Goal: Contribute content: Contribute content

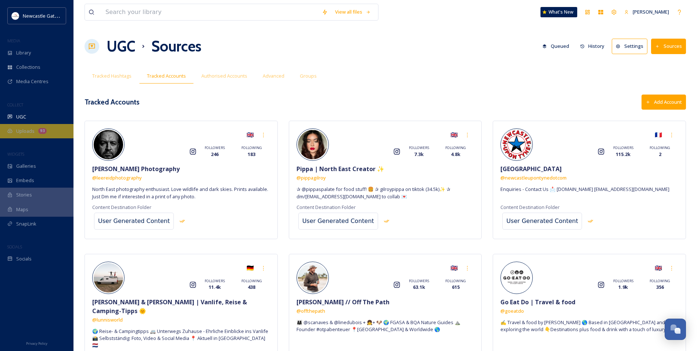
click at [33, 129] on span "Uploads" at bounding box center [25, 131] width 18 height 7
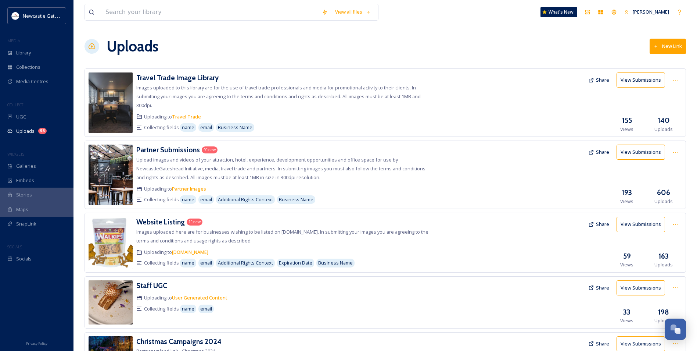
click at [184, 151] on h3 "Partner Submissions" at bounding box center [168, 149] width 64 height 9
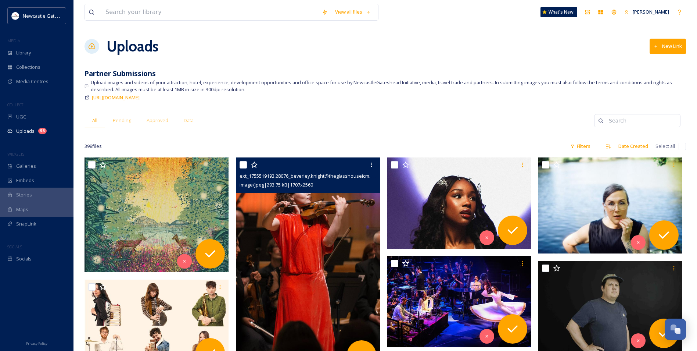
click at [304, 213] on img at bounding box center [308, 265] width 144 height 216
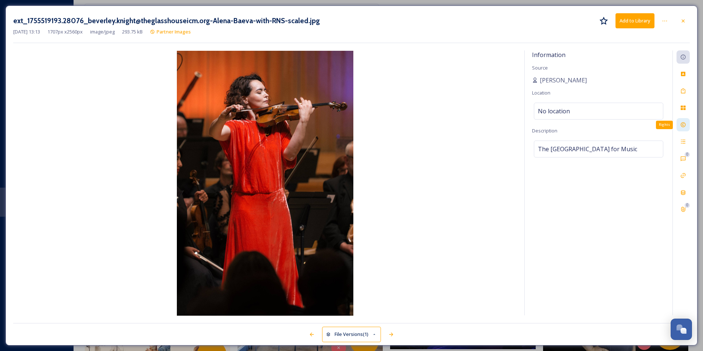
click at [685, 122] on icon at bounding box center [683, 125] width 6 height 6
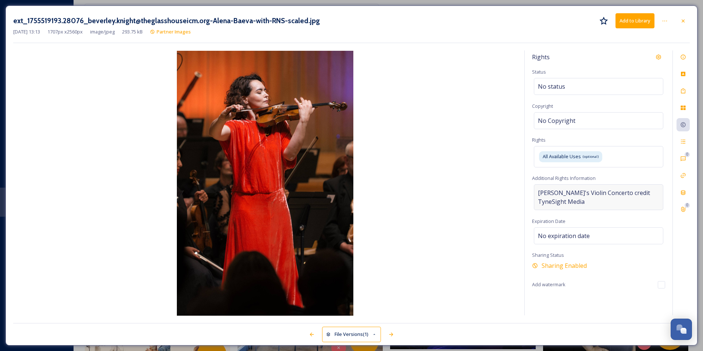
click at [564, 204] on span "[PERSON_NAME]'s Violin Concerto credit TyneSight Media" at bounding box center [598, 197] width 121 height 18
click at [684, 17] on div at bounding box center [682, 20] width 13 height 13
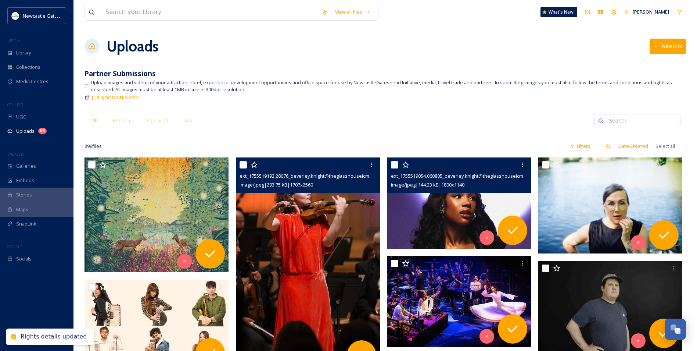
click at [443, 205] on img at bounding box center [459, 202] width 144 height 91
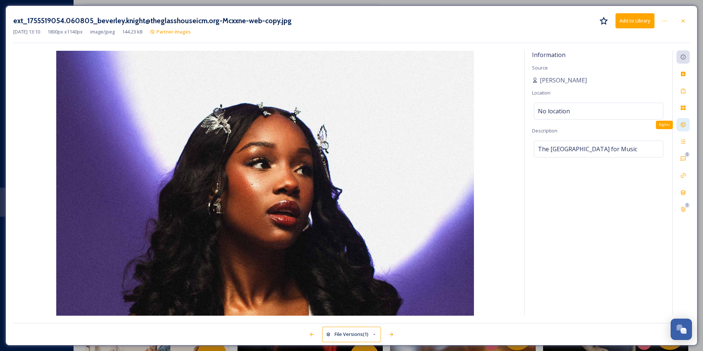
click at [681, 128] on div "Rights" at bounding box center [682, 124] width 13 height 13
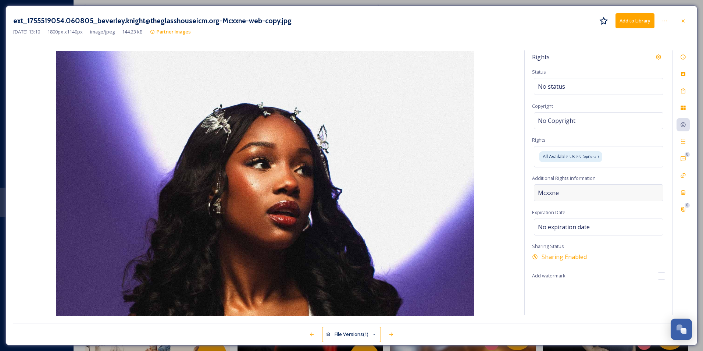
click at [609, 195] on div "Mcxxne" at bounding box center [598, 192] width 129 height 17
click at [503, 207] on img at bounding box center [264, 183] width 503 height 265
click at [682, 20] on icon at bounding box center [683, 21] width 6 height 6
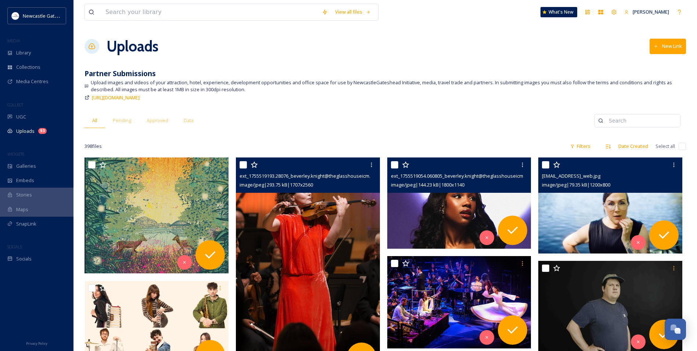
click at [562, 182] on span "image/jpeg | 79.35 kB | 1200 x 800" at bounding box center [576, 184] width 68 height 7
click at [597, 201] on img at bounding box center [610, 205] width 144 height 96
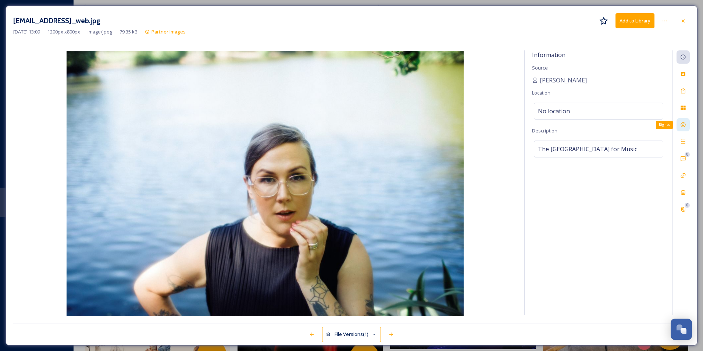
click at [681, 122] on icon at bounding box center [683, 125] width 6 height 6
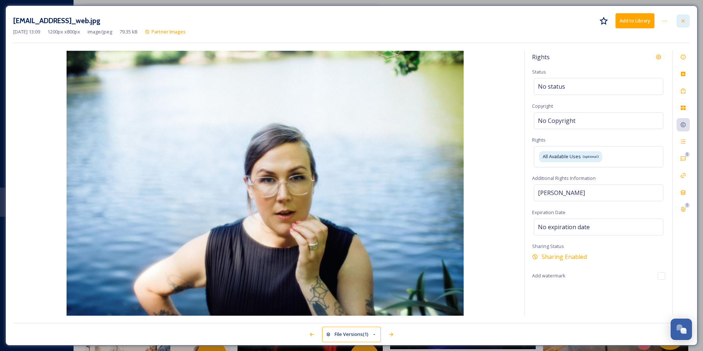
click at [686, 21] on div at bounding box center [682, 20] width 13 height 13
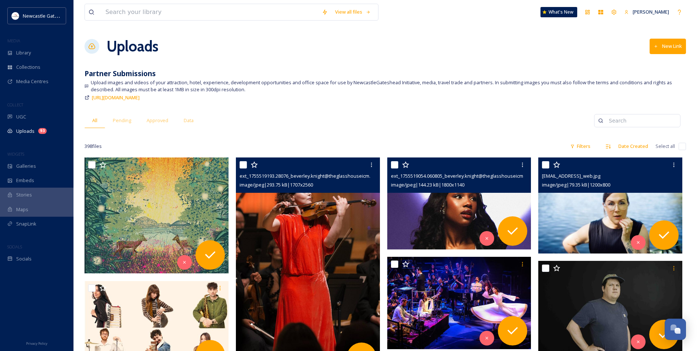
scroll to position [184, 0]
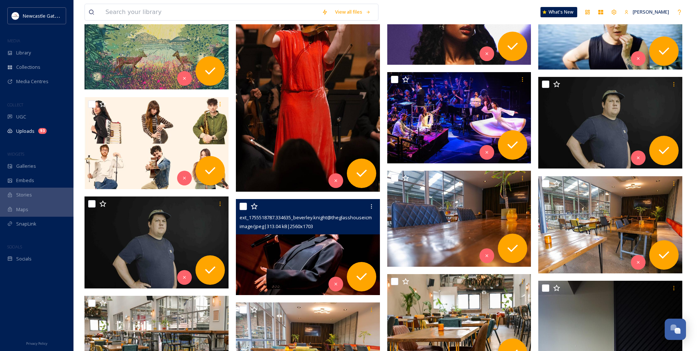
click at [301, 238] on img at bounding box center [308, 247] width 144 height 96
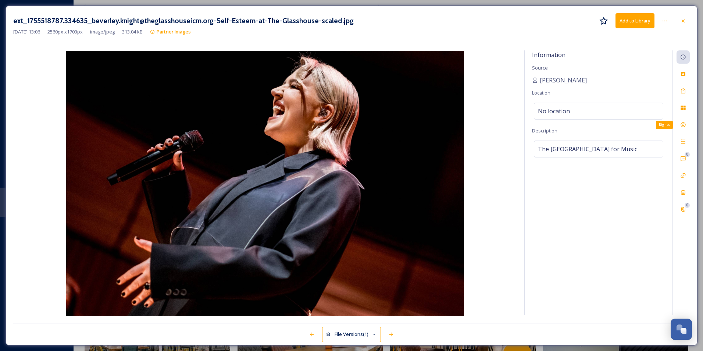
click at [688, 117] on div "Rights 0 0" at bounding box center [680, 182] width 17 height 265
click at [687, 122] on div at bounding box center [682, 124] width 13 height 13
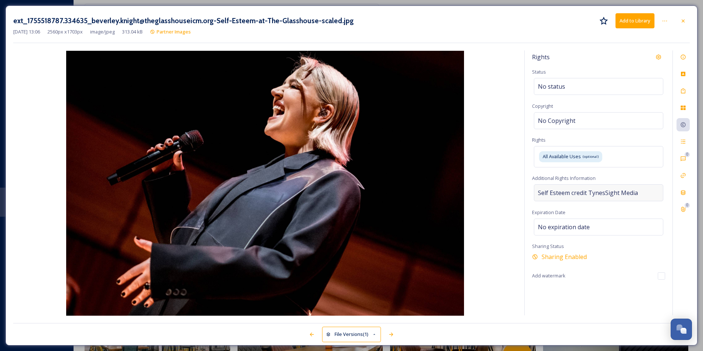
click at [603, 196] on span "Self Esteem credit TynesSight Media" at bounding box center [588, 192] width 100 height 9
click at [598, 193] on textarea "Self Esteem credit TynesSight Media" at bounding box center [598, 214] width 133 height 61
type textarea "Self Esteem credit TyneSight Media"
click at [523, 206] on div "Rights Status No status Copyright No Copyright Rights All Available Uses (optio…" at bounding box center [351, 182] width 676 height 265
click at [678, 22] on div at bounding box center [682, 20] width 13 height 13
